Goal: Transaction & Acquisition: Purchase product/service

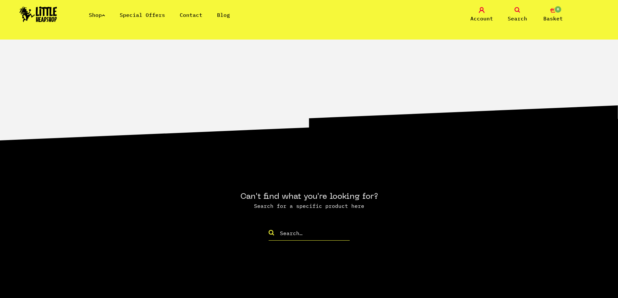
scroll to position [681, 0]
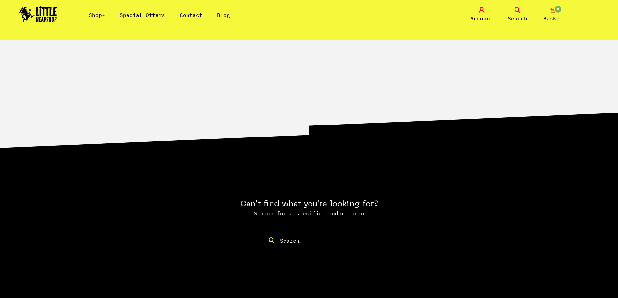
click at [98, 13] on link "Shop" at bounding box center [97, 15] width 16 height 6
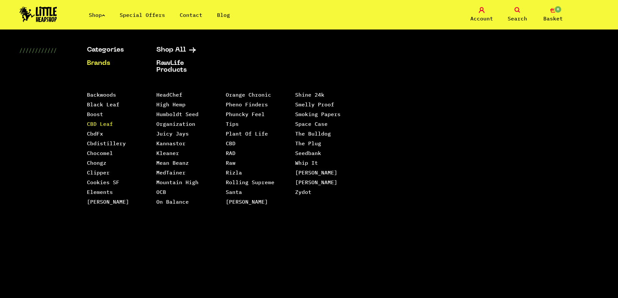
click at [105, 125] on link "CBD Leaf" at bounding box center [100, 124] width 26 height 6
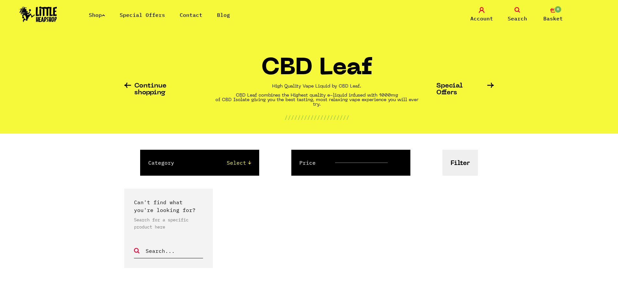
click at [140, 85] on link "Continue shopping" at bounding box center [160, 90] width 73 height 14
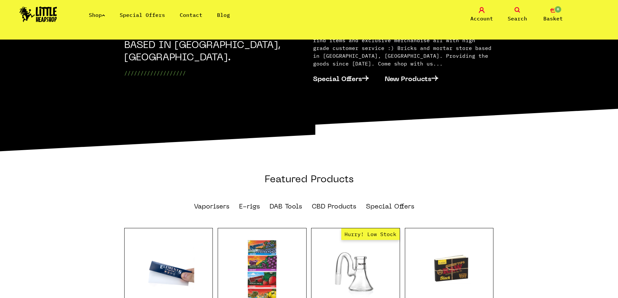
scroll to position [280, 0]
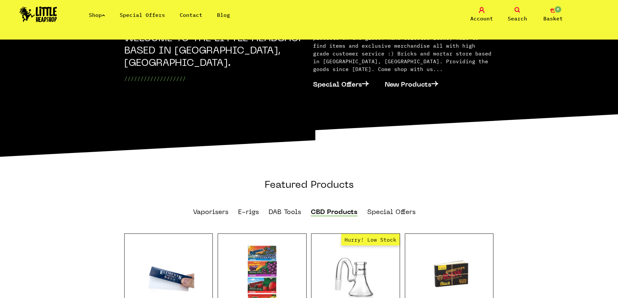
click at [324, 209] on link "CBD Products" at bounding box center [334, 212] width 47 height 7
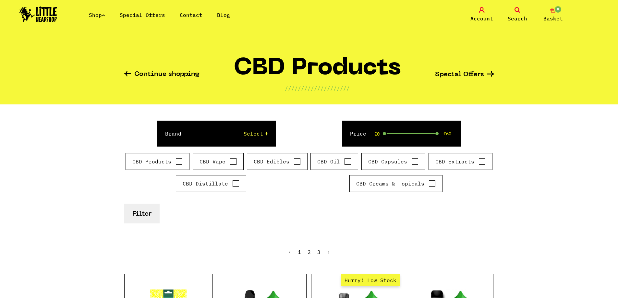
drag, startPoint x: 566, startPoint y: 173, endPoint x: 561, endPoint y: 169, distance: 6.2
click at [236, 162] on div "CBD Vape" at bounding box center [218, 161] width 51 height 17
click at [234, 162] on input "CBD Vape" at bounding box center [233, 161] width 7 height 6
checkbox input "true"
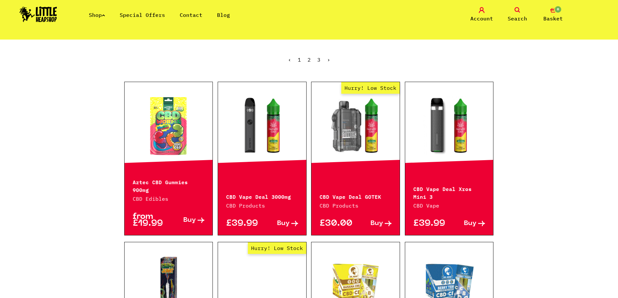
scroll to position [162, 0]
